Goal: Information Seeking & Learning: Find specific fact

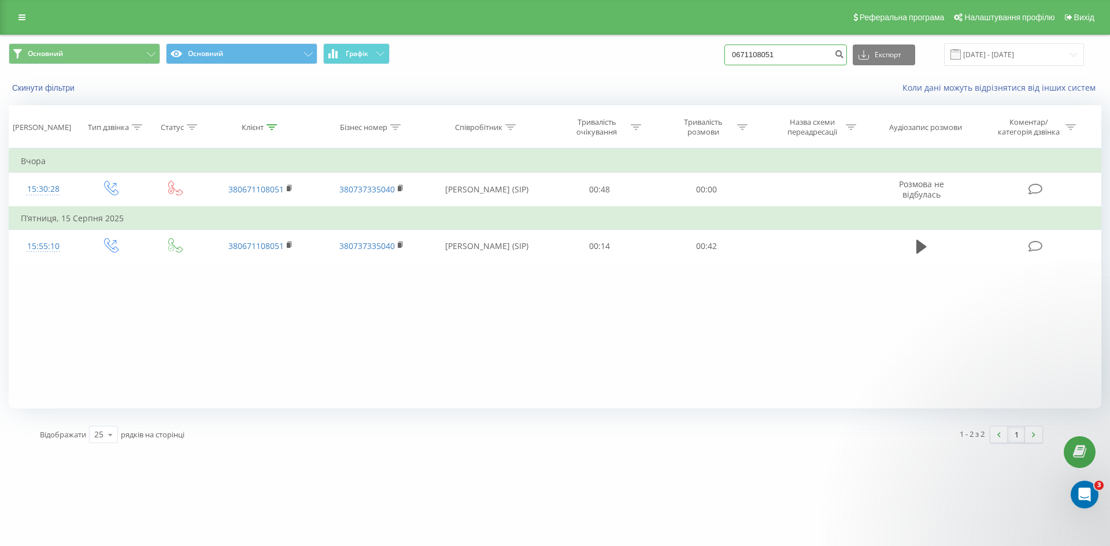
click at [809, 58] on input "0671108051" at bounding box center [786, 55] width 123 height 21
paste input "380674434400"
type input "380674434400"
click at [844, 54] on icon "submit" at bounding box center [839, 52] width 10 height 7
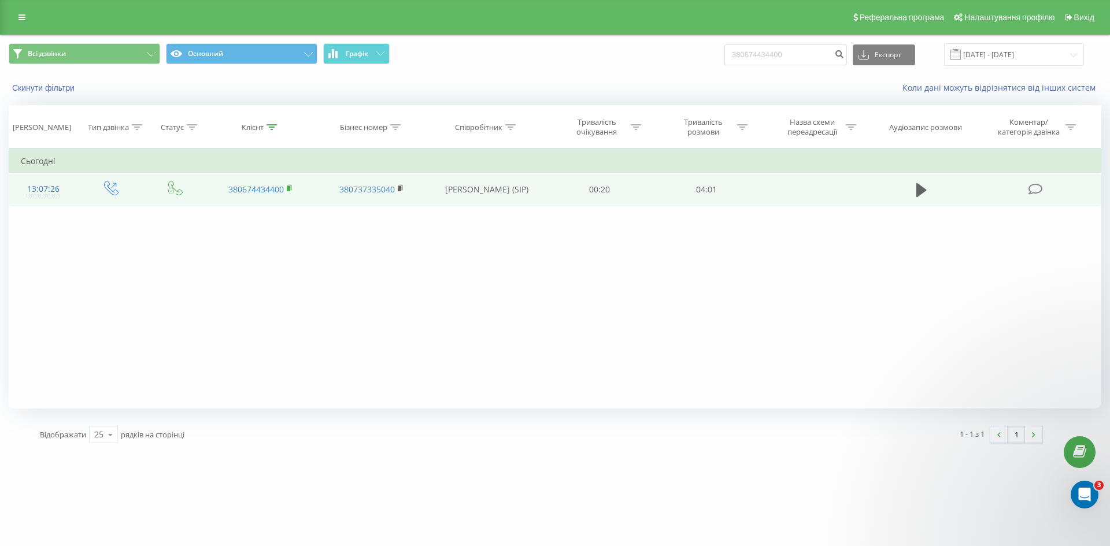
click at [291, 186] on icon at bounding box center [289, 187] width 4 height 5
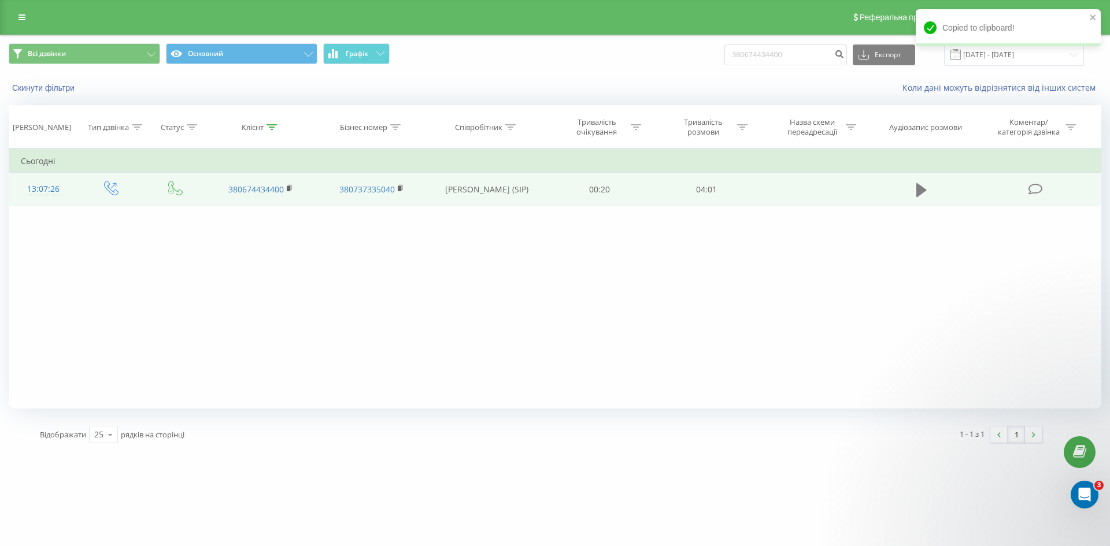
click at [917, 194] on icon at bounding box center [922, 190] width 10 height 16
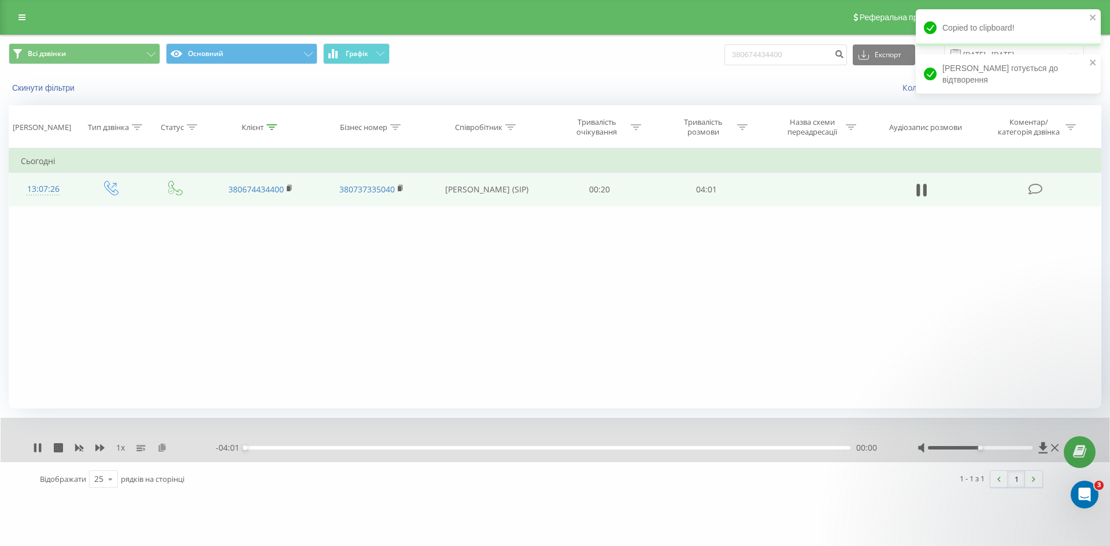
click at [164, 447] on icon at bounding box center [162, 448] width 10 height 8
click at [45, 445] on div "1 x" at bounding box center [124, 448] width 183 height 12
drag, startPoint x: 37, startPoint y: 446, endPoint x: 46, endPoint y: 445, distance: 8.8
click at [36, 446] on icon at bounding box center [37, 448] width 9 height 9
